Goal: Task Accomplishment & Management: Use online tool/utility

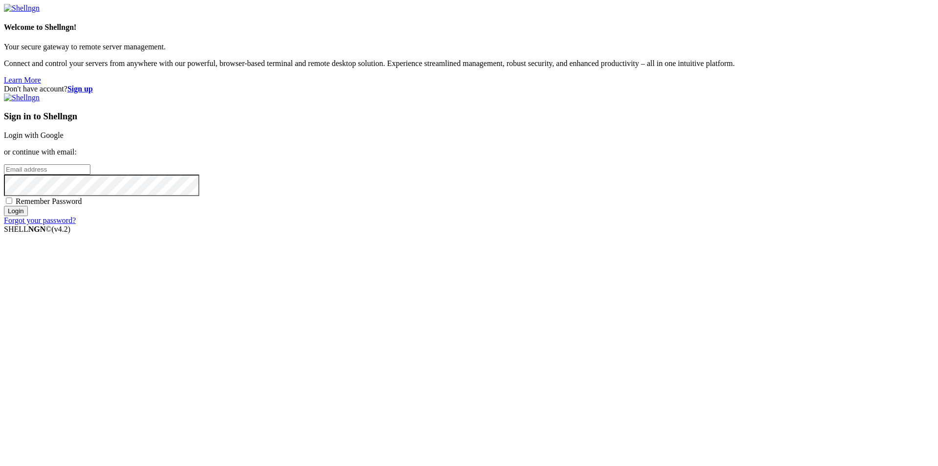
click at [560, 169] on div "Sign in to Shellngn Login with Google or continue with email: Remember Password…" at bounding box center [469, 158] width 931 height 131
click at [64, 139] on link "Login with Google" at bounding box center [34, 135] width 60 height 8
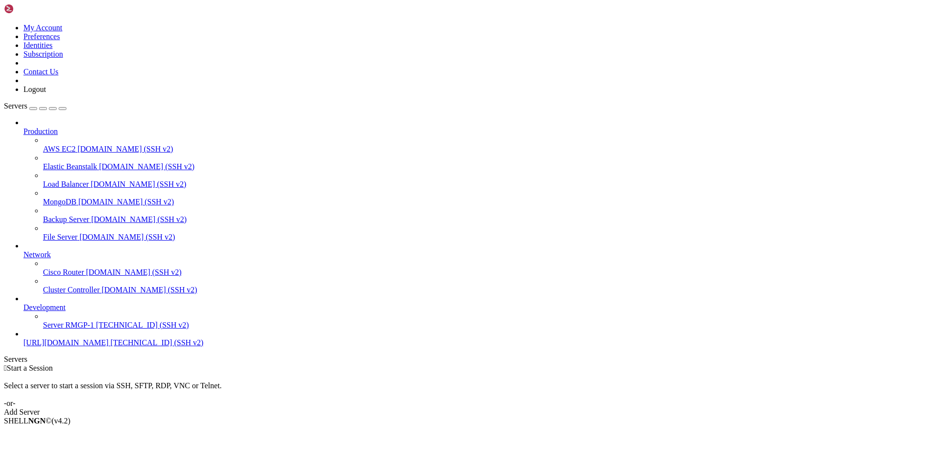
click at [90, 329] on span "Server RMGP-1" at bounding box center [68, 325] width 51 height 8
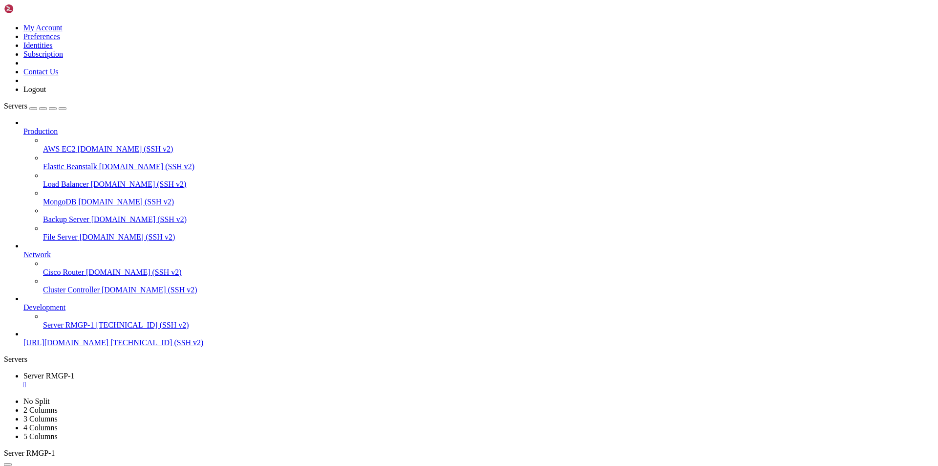
drag, startPoint x: 325, startPoint y: 943, endPoint x: 442, endPoint y: 942, distance: 117.8
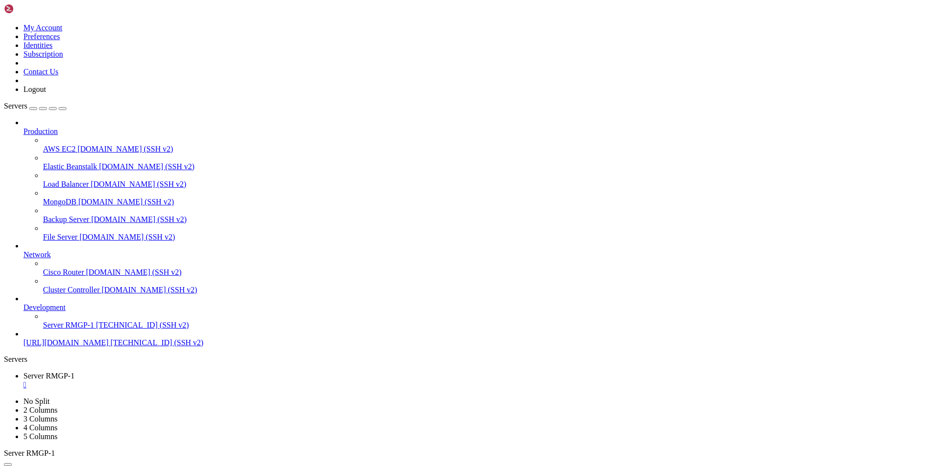
drag, startPoint x: 354, startPoint y: 956, endPoint x: 96, endPoint y: 948, distance: 258.2
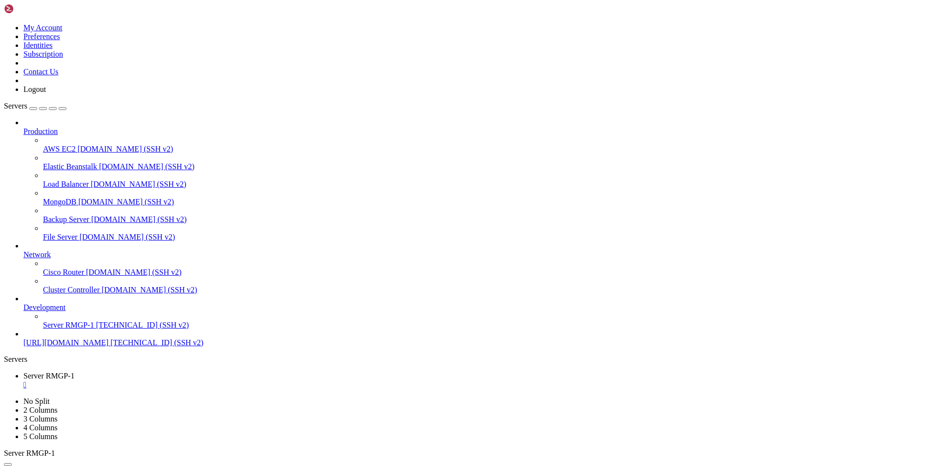
scroll to position [133, 0]
